Goal: Check status: Check status

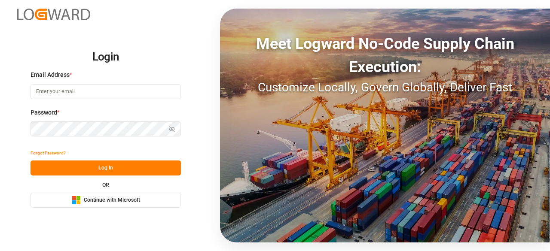
click at [77, 91] on input at bounding box center [106, 91] width 150 height 15
click at [0, 251] on com-1password-button at bounding box center [0, 251] width 0 height 0
click at [106, 89] on input at bounding box center [106, 91] width 150 height 15
type input "[EMAIL_ADDRESS][PERSON_NAME][DOMAIN_NAME]"
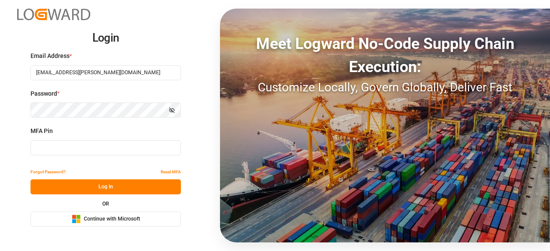
type input "571119"
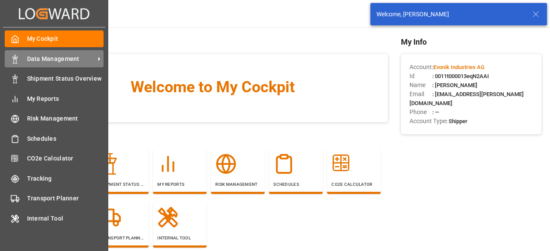
click at [10, 58] on div at bounding box center [12, 59] width 15 height 9
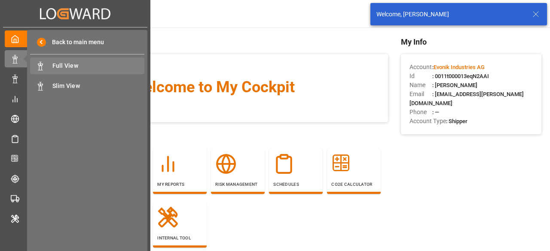
click at [65, 65] on span "Full View" at bounding box center [98, 65] width 92 height 9
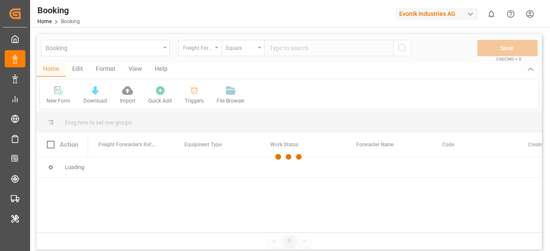
click at [216, 49] on div at bounding box center [289, 157] width 505 height 246
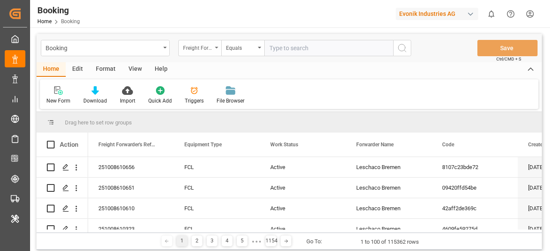
click at [217, 55] on div "Freight Forwarder's Reference No." at bounding box center [199, 48] width 43 height 16
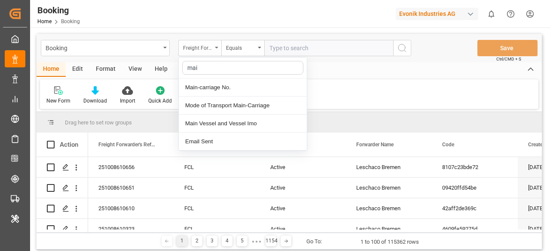
type input "main"
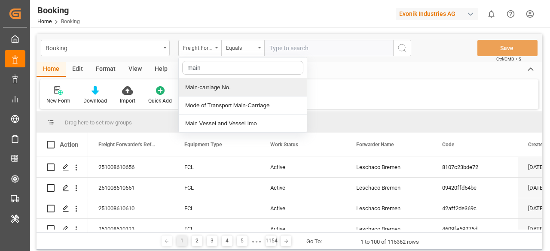
click at [225, 89] on div "Main-carriage No." at bounding box center [243, 88] width 128 height 18
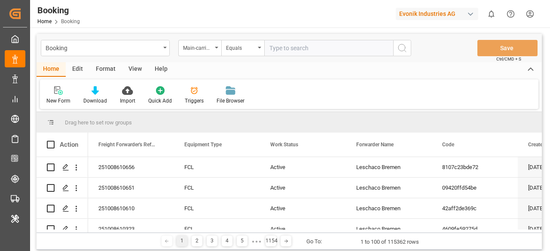
click at [282, 52] on input "text" at bounding box center [328, 48] width 129 height 16
paste input "4006721549"
type input "4006721549"
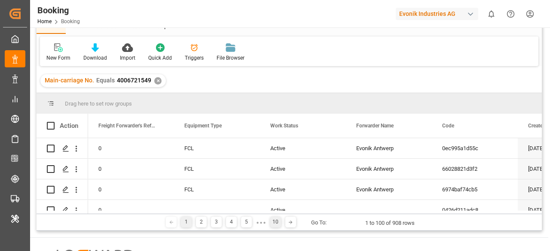
click at [273, 221] on div "10" at bounding box center [275, 222] width 11 height 11
click at [273, 223] on div "10" at bounding box center [272, 222] width 11 height 11
click at [65, 153] on div "Press SPACE to select this row." at bounding box center [65, 149] width 13 height 16
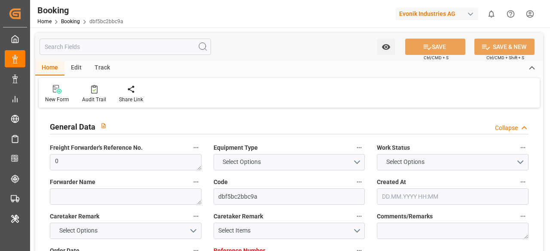
type input "0"
type input "[DATE] 08:36"
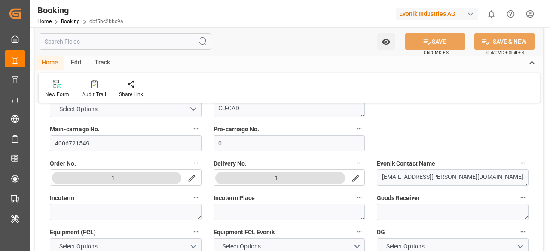
click at [140, 178] on button "1" at bounding box center [117, 178] width 130 height 12
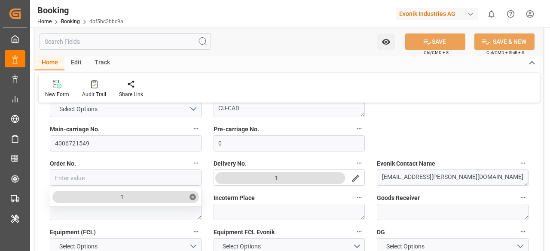
click at [138, 153] on div "Main-carriage No. 4006721549" at bounding box center [126, 137] width 164 height 34
